Goal: Navigation & Orientation: Find specific page/section

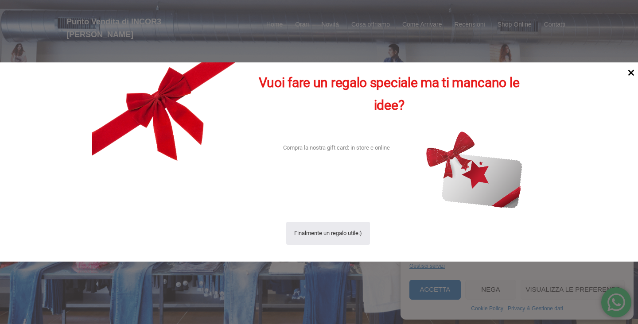
click at [628, 68] on icon at bounding box center [631, 73] width 12 height 12
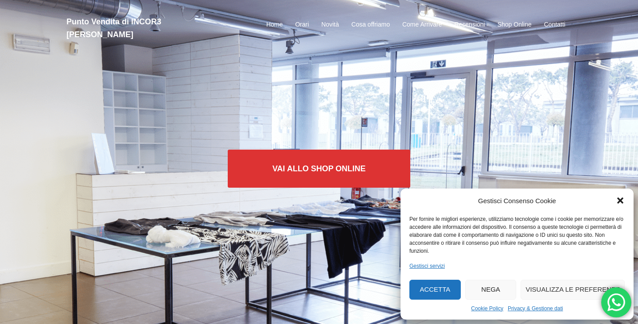
click at [619, 200] on icon "Chiudi la finestra di dialogo" at bounding box center [620, 201] width 6 height 6
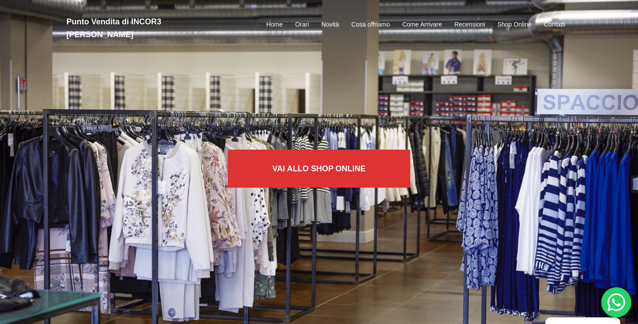
scroll to position [7, 0]
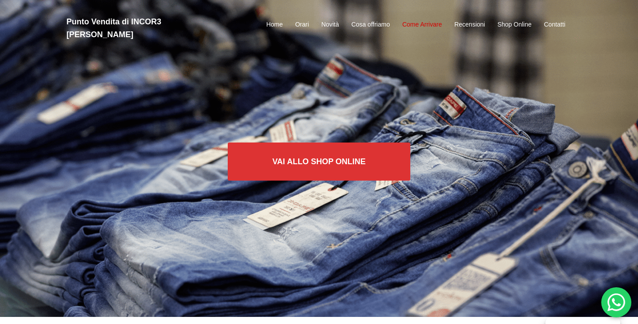
click at [425, 20] on link "Come Arrivare" at bounding box center [421, 25] width 39 height 11
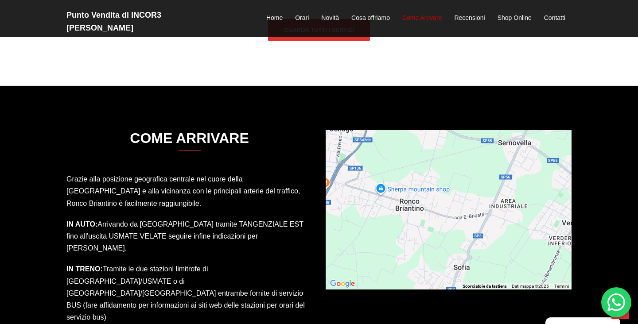
scroll to position [1279, 0]
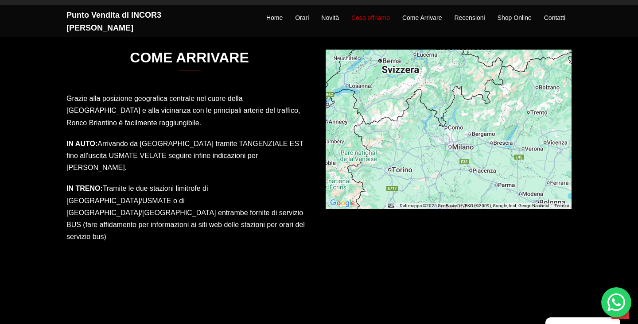
click at [380, 15] on link "Cosa offriamo" at bounding box center [370, 18] width 39 height 11
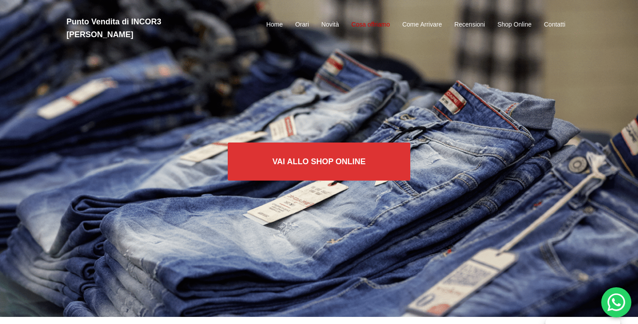
scroll to position [28, 0]
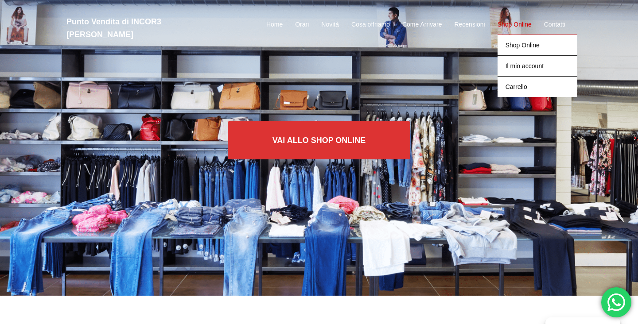
click at [522, 20] on link "Shop Online" at bounding box center [515, 25] width 34 height 11
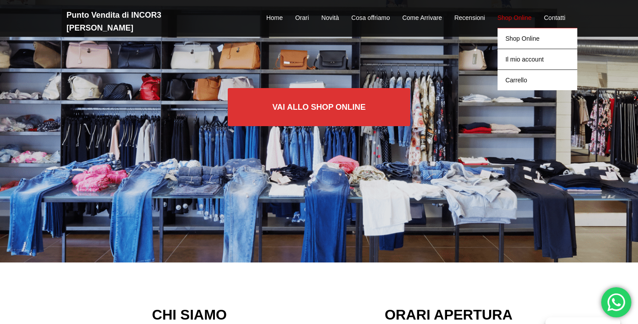
scroll to position [71, 0]
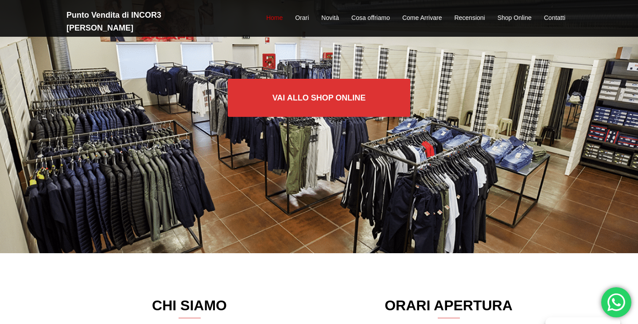
click at [277, 15] on link "Home" at bounding box center [274, 18] width 16 height 11
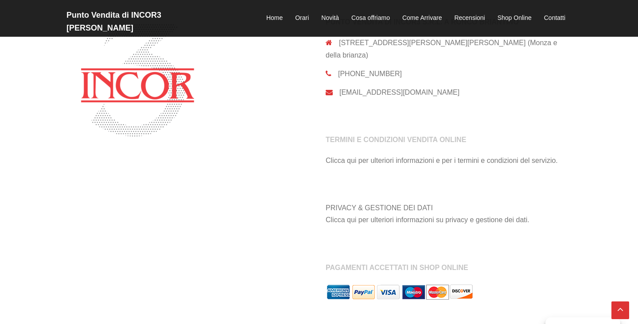
scroll to position [816, 0]
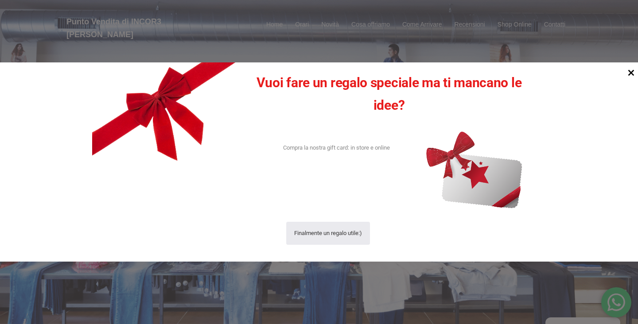
click at [628, 74] on icon at bounding box center [631, 73] width 12 height 12
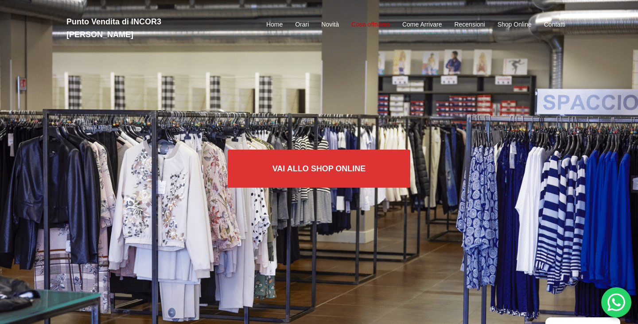
click at [378, 20] on link "Cosa offriamo" at bounding box center [370, 25] width 39 height 11
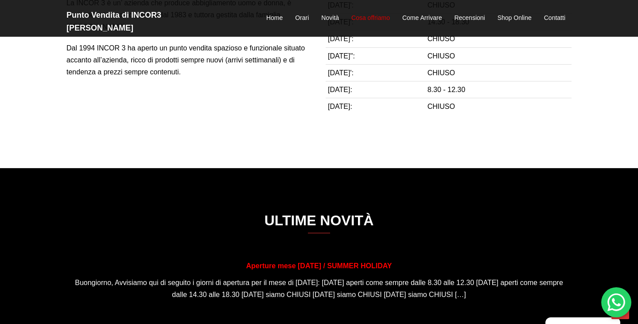
scroll to position [414, 0]
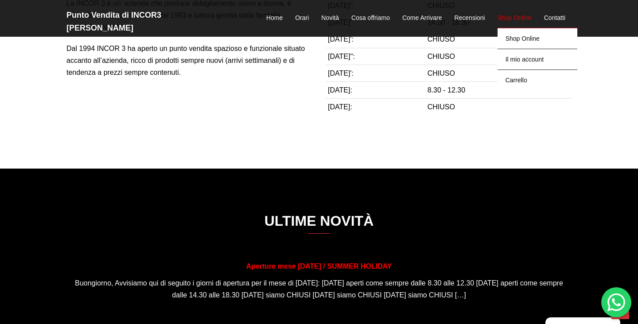
click at [521, 13] on link "Shop Online" at bounding box center [515, 18] width 34 height 11
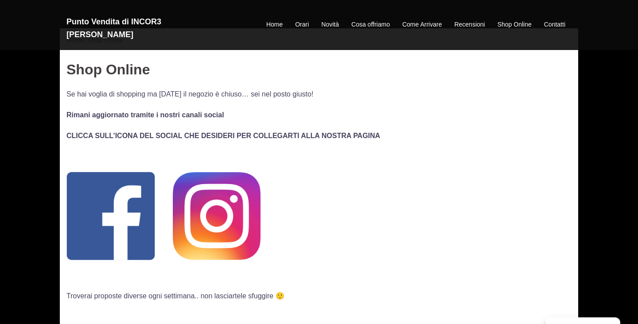
scroll to position [24, 0]
click at [229, 226] on img at bounding box center [217, 216] width 88 height 88
